Goal: Participate in discussion

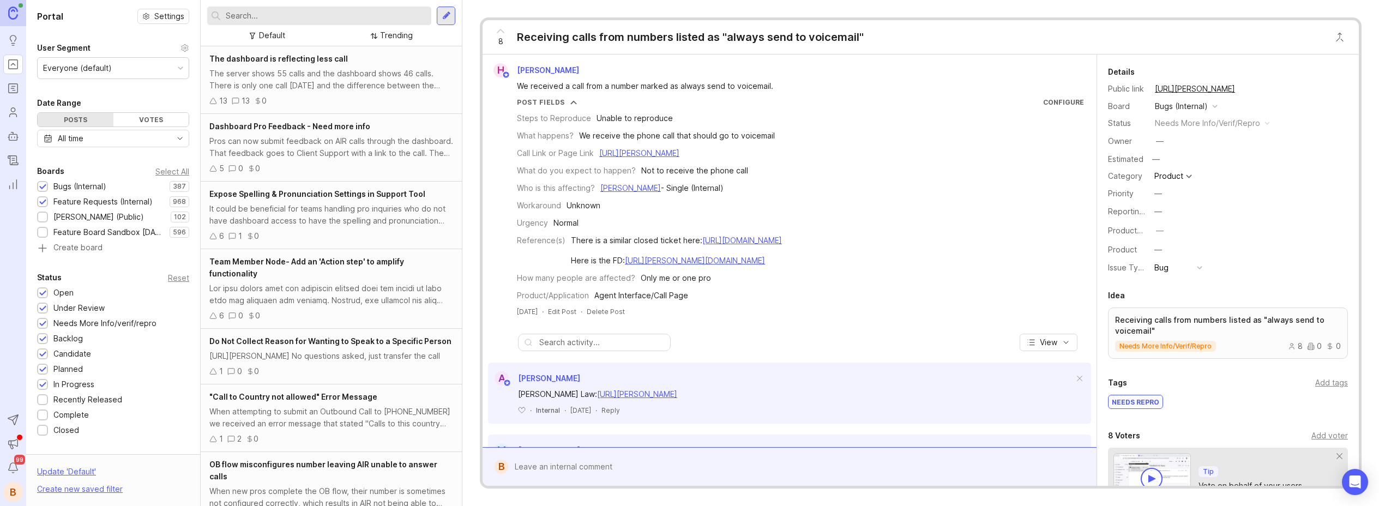
click at [44, 184] on div at bounding box center [42, 187] width 7 height 8
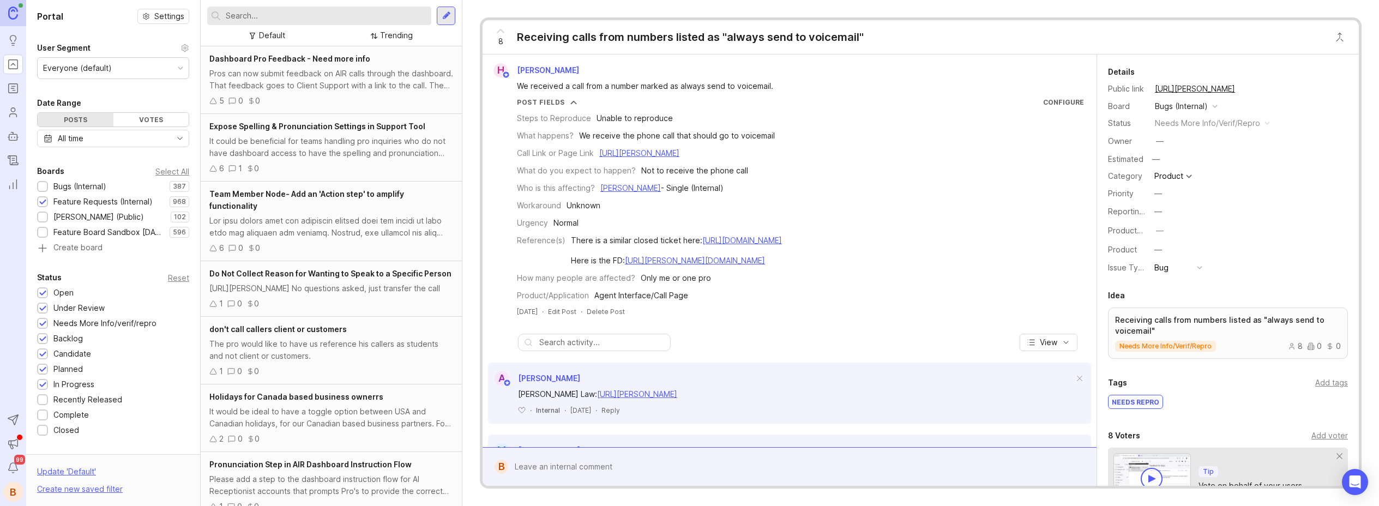
click at [310, 16] on input "text" at bounding box center [326, 16] width 201 height 12
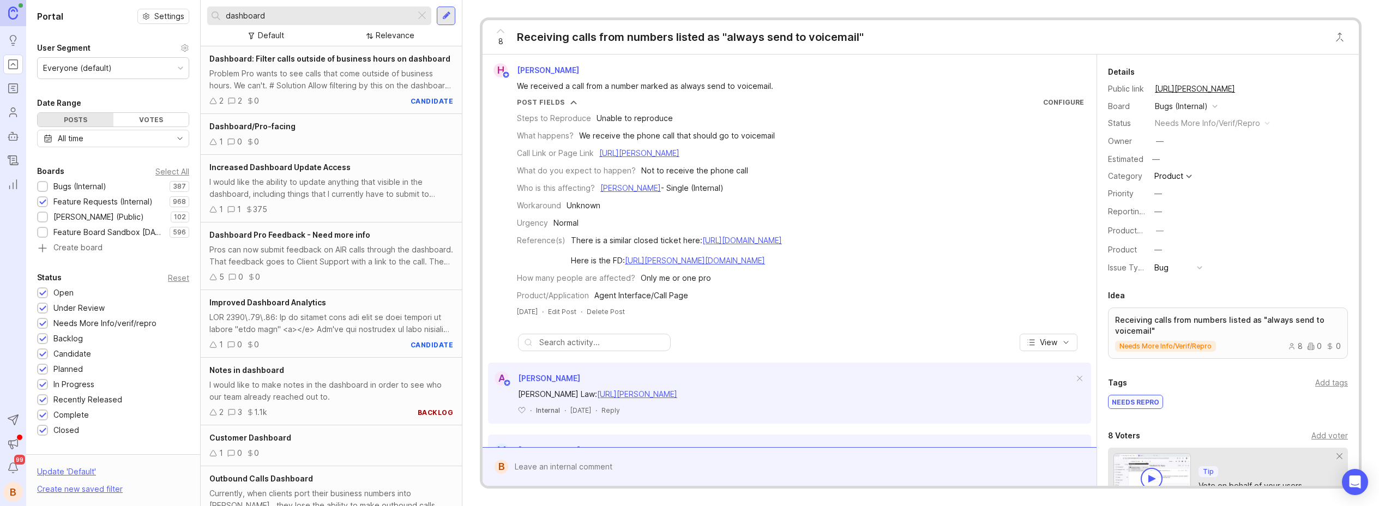
type input "dashboard"
click at [350, 244] on div "Pros can now submit feedback on AIR calls through the dashboard. That feedback …" at bounding box center [331, 256] width 244 height 24
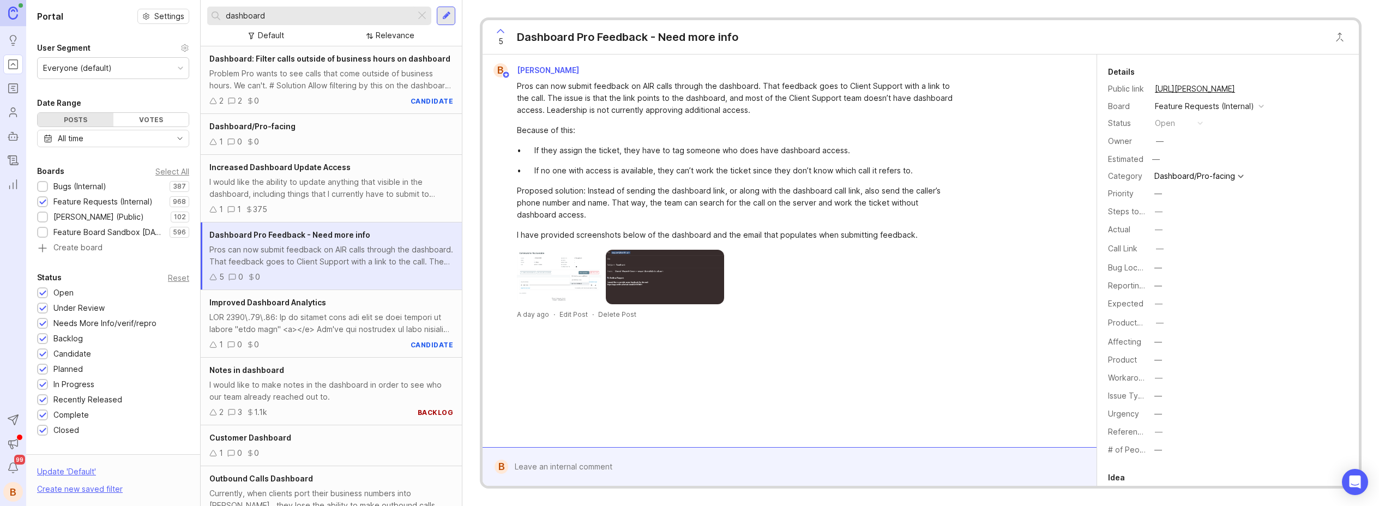
click at [499, 33] on icon at bounding box center [500, 31] width 13 height 13
click at [501, 35] on span "4" at bounding box center [500, 41] width 5 height 12
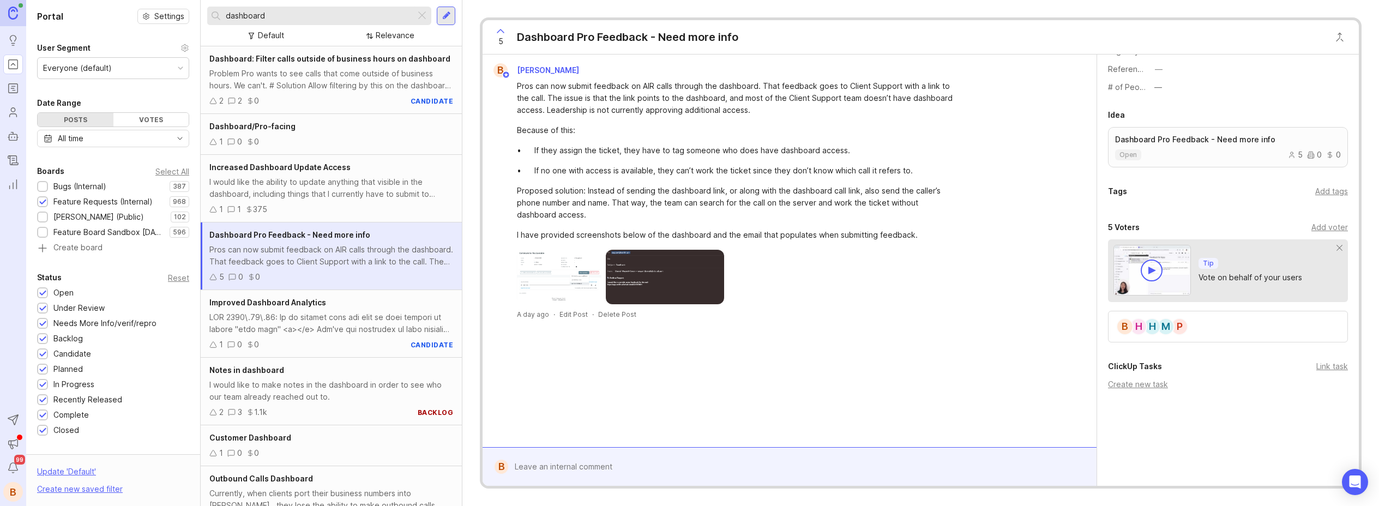
scroll to position [365, 0]
click at [1150, 323] on div "H" at bounding box center [1152, 323] width 17 height 17
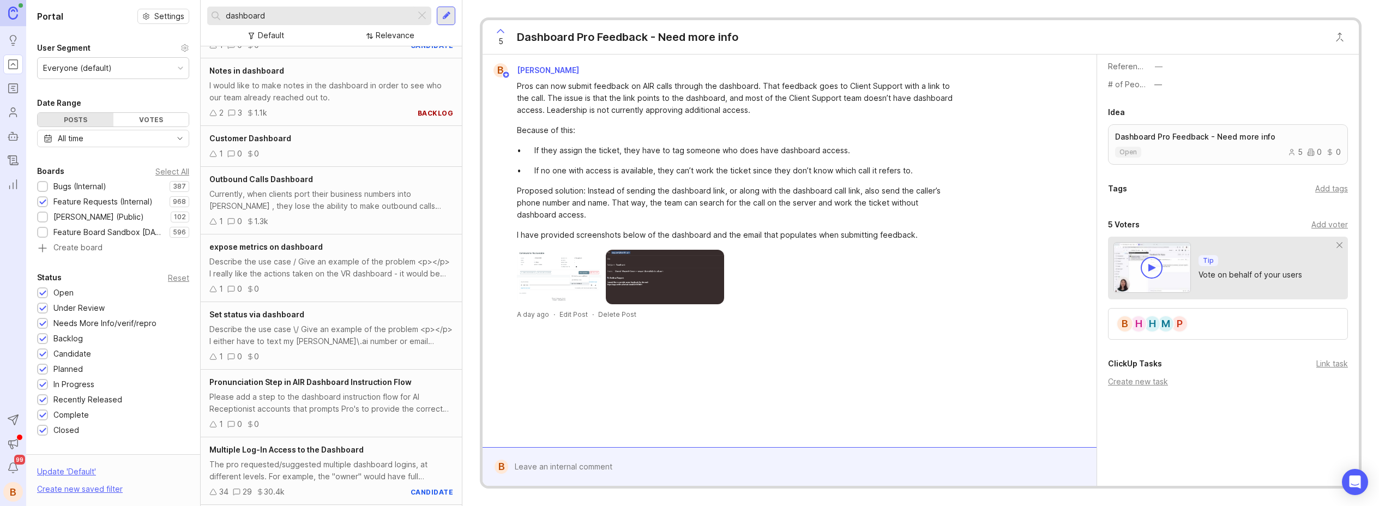
scroll to position [0, 0]
